Goal: Find contact information: Find contact information

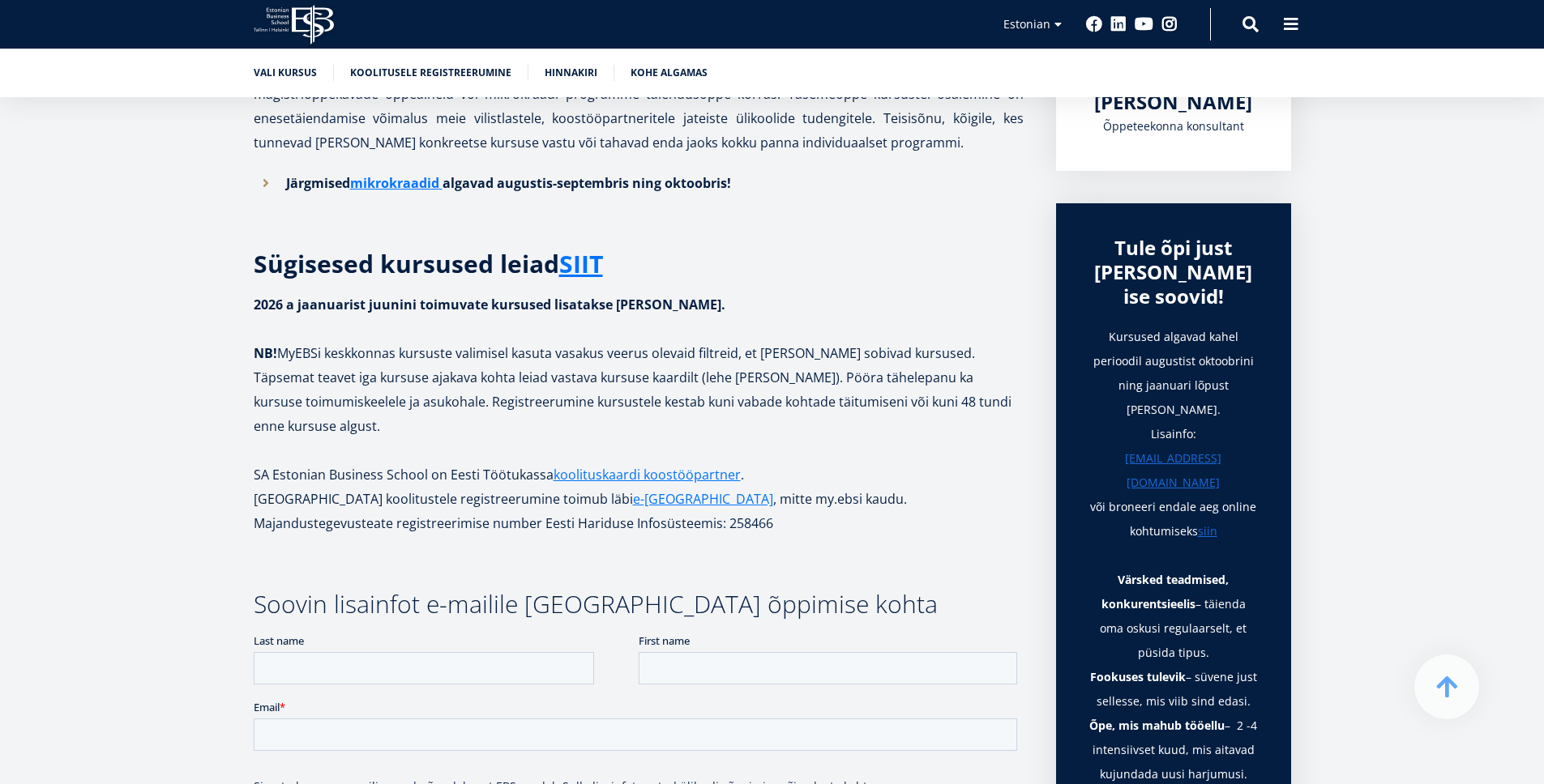
scroll to position [443, 0]
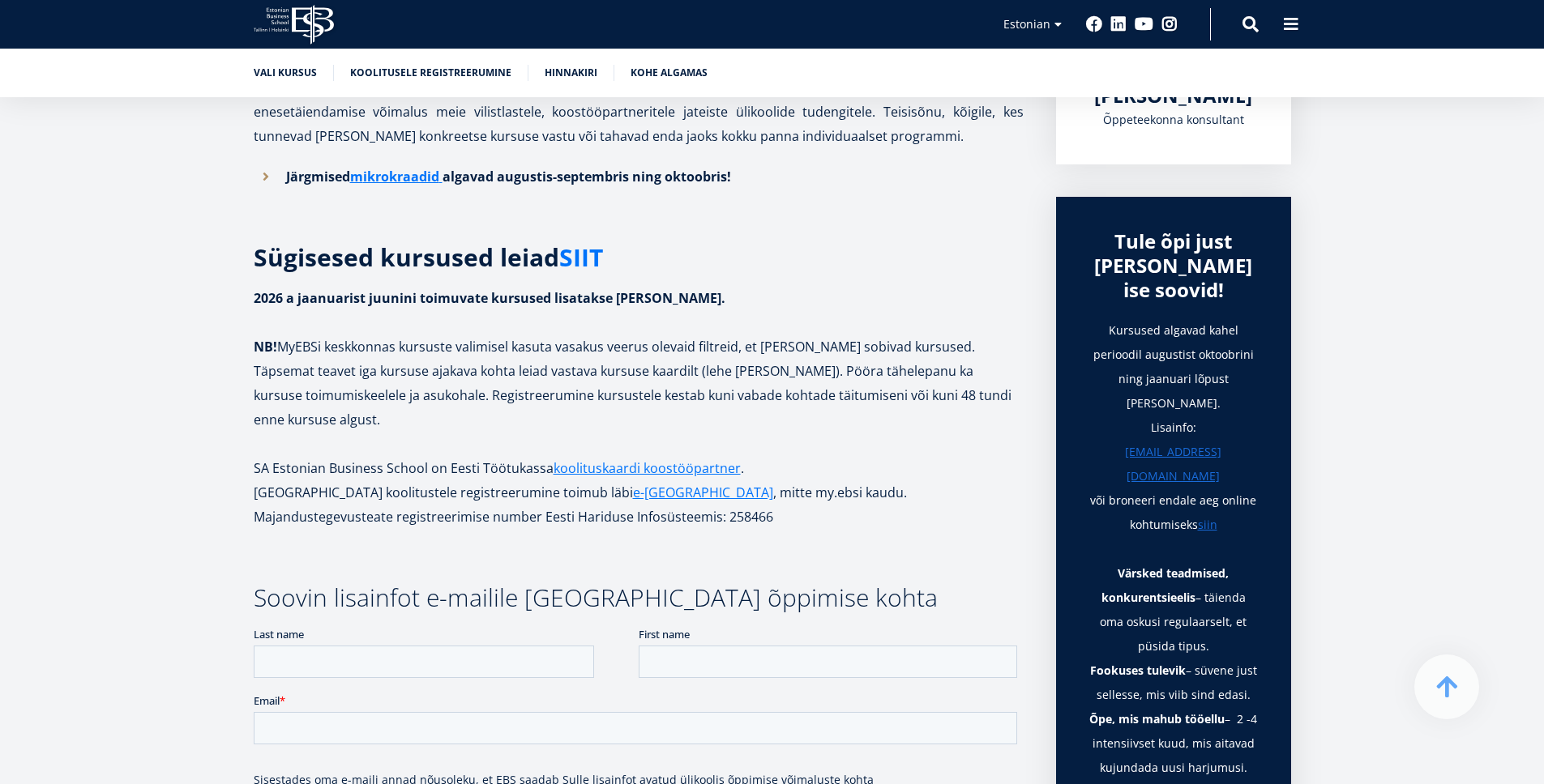
click at [582, 262] on link "SIIT" at bounding box center [581, 257] width 44 height 24
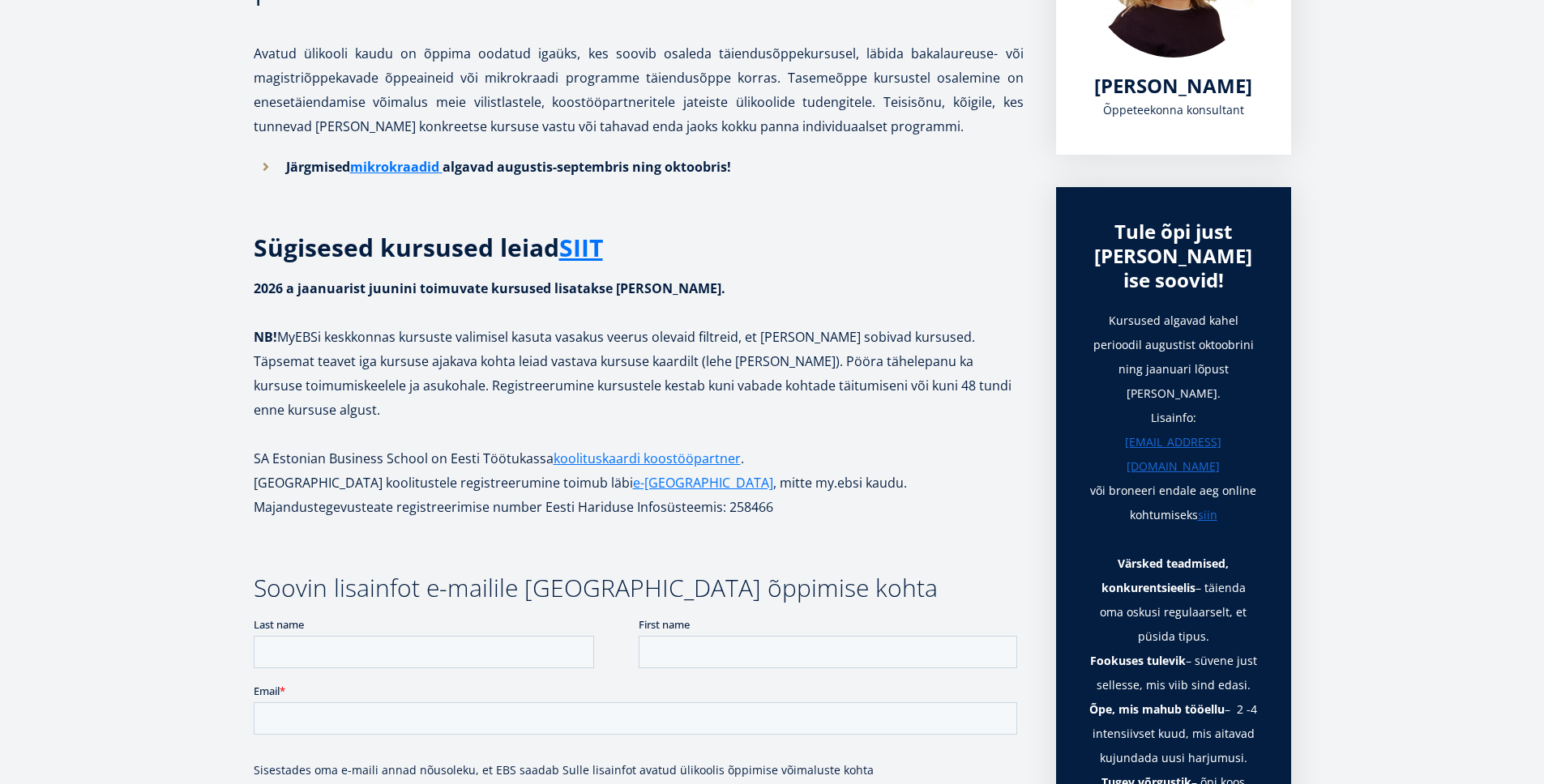
scroll to position [0, 0]
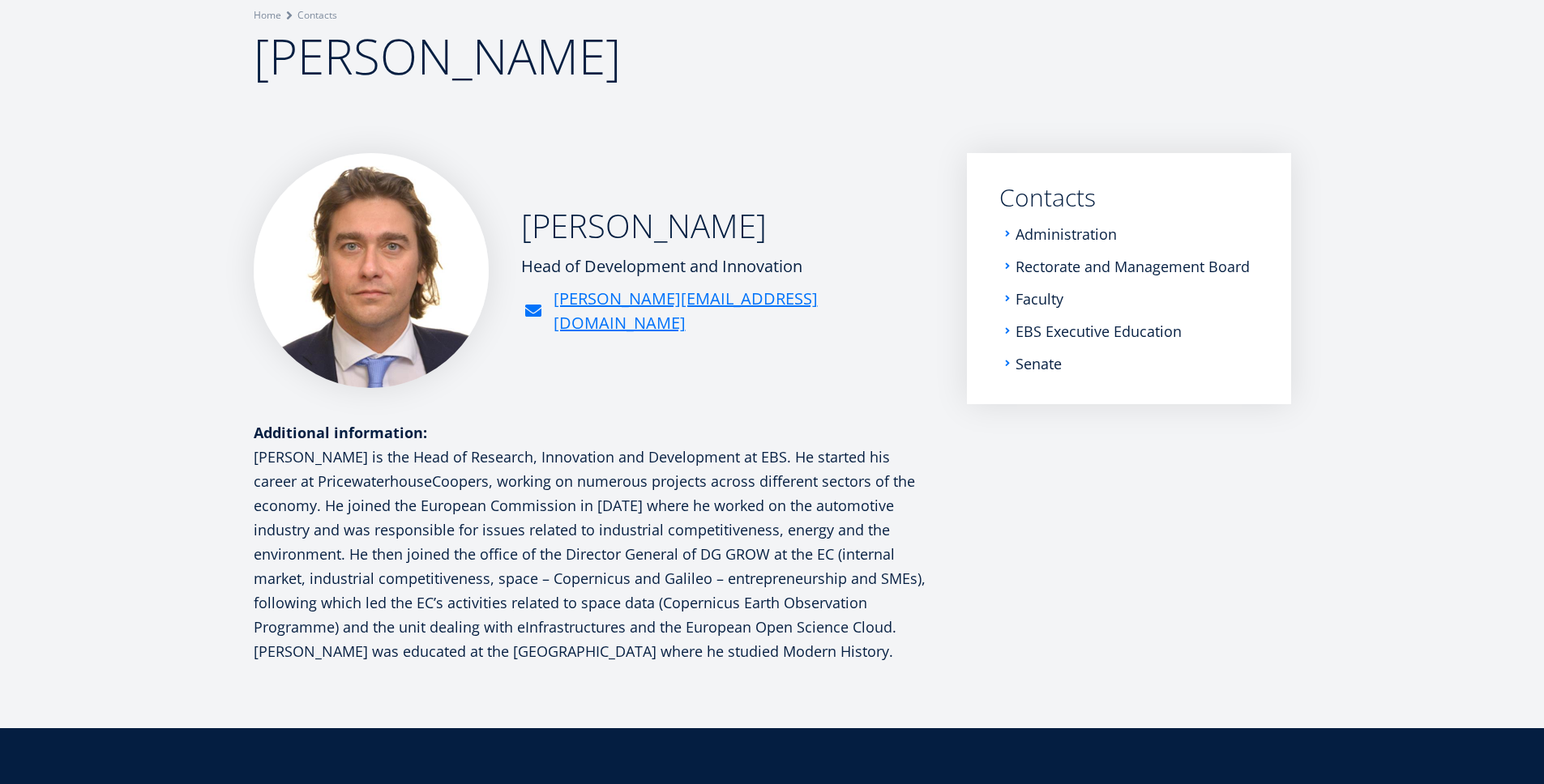
scroll to position [247, 0]
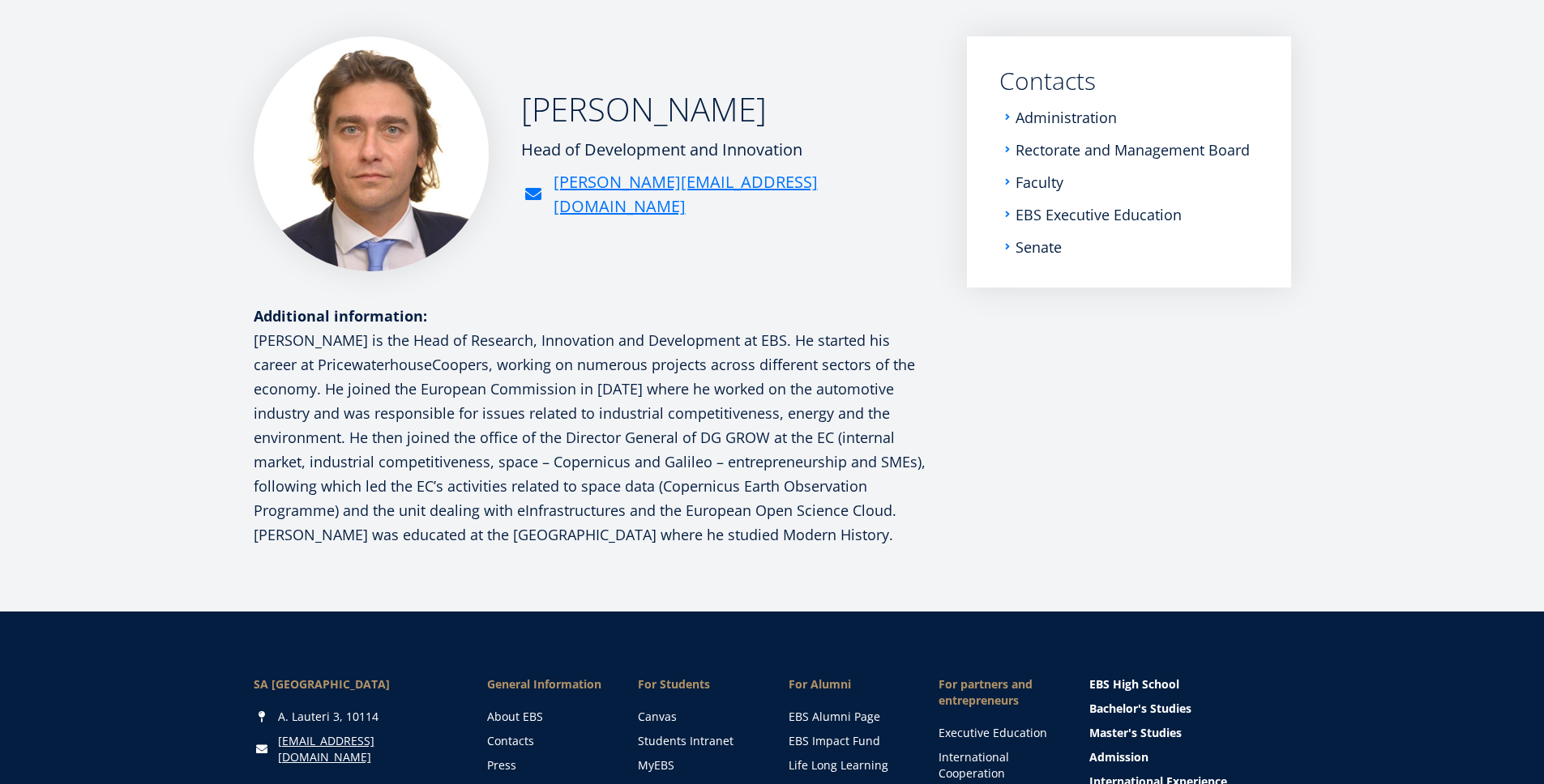
click at [537, 463] on p "Andreas is the Head of Research, Innovation and Development at EBS. He started …" at bounding box center [594, 438] width 681 height 219
